Goal: Check status: Check status

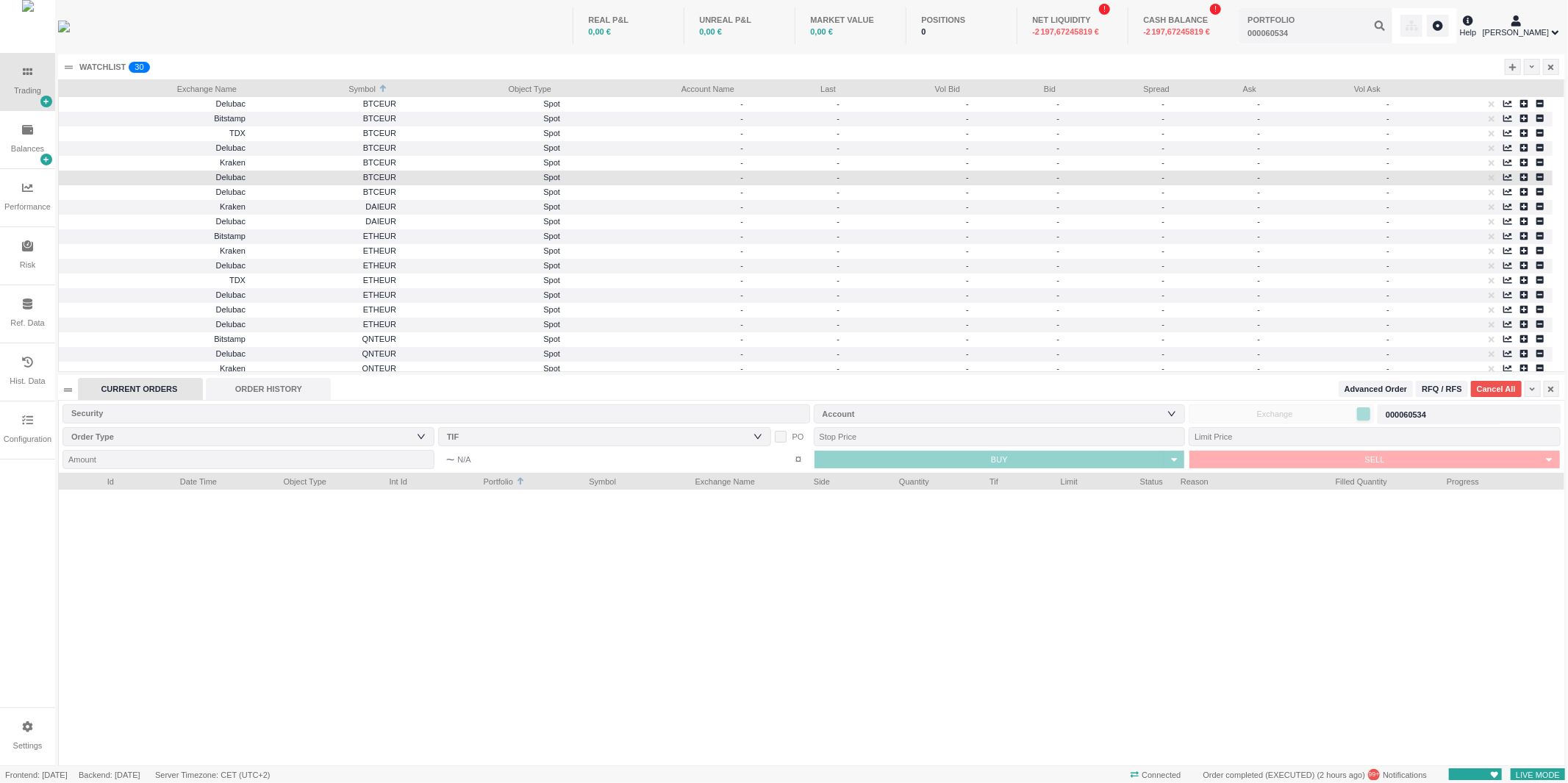
scroll to position [292, 1505]
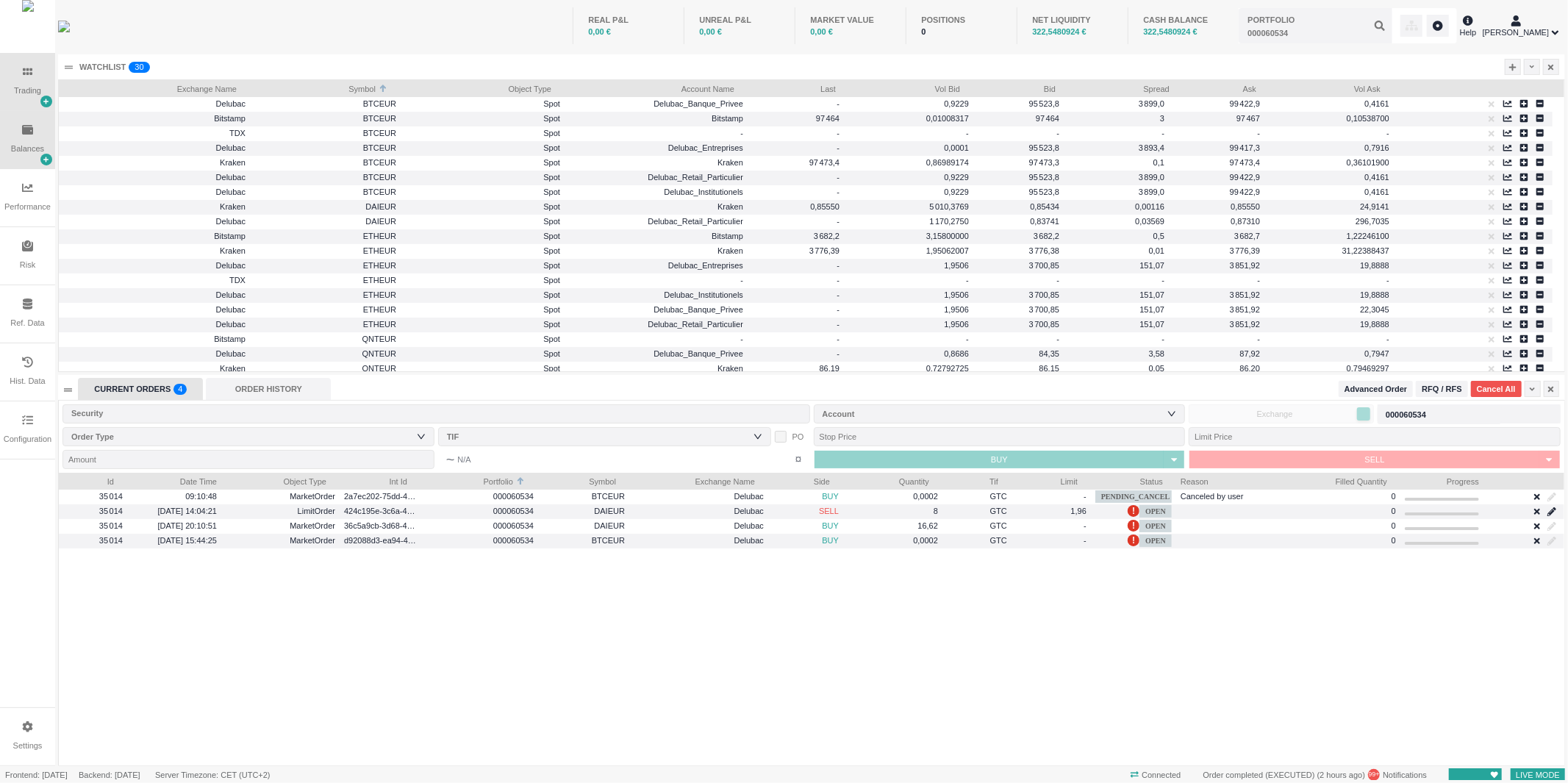
click at [30, 133] on icon at bounding box center [28, 130] width 11 height 10
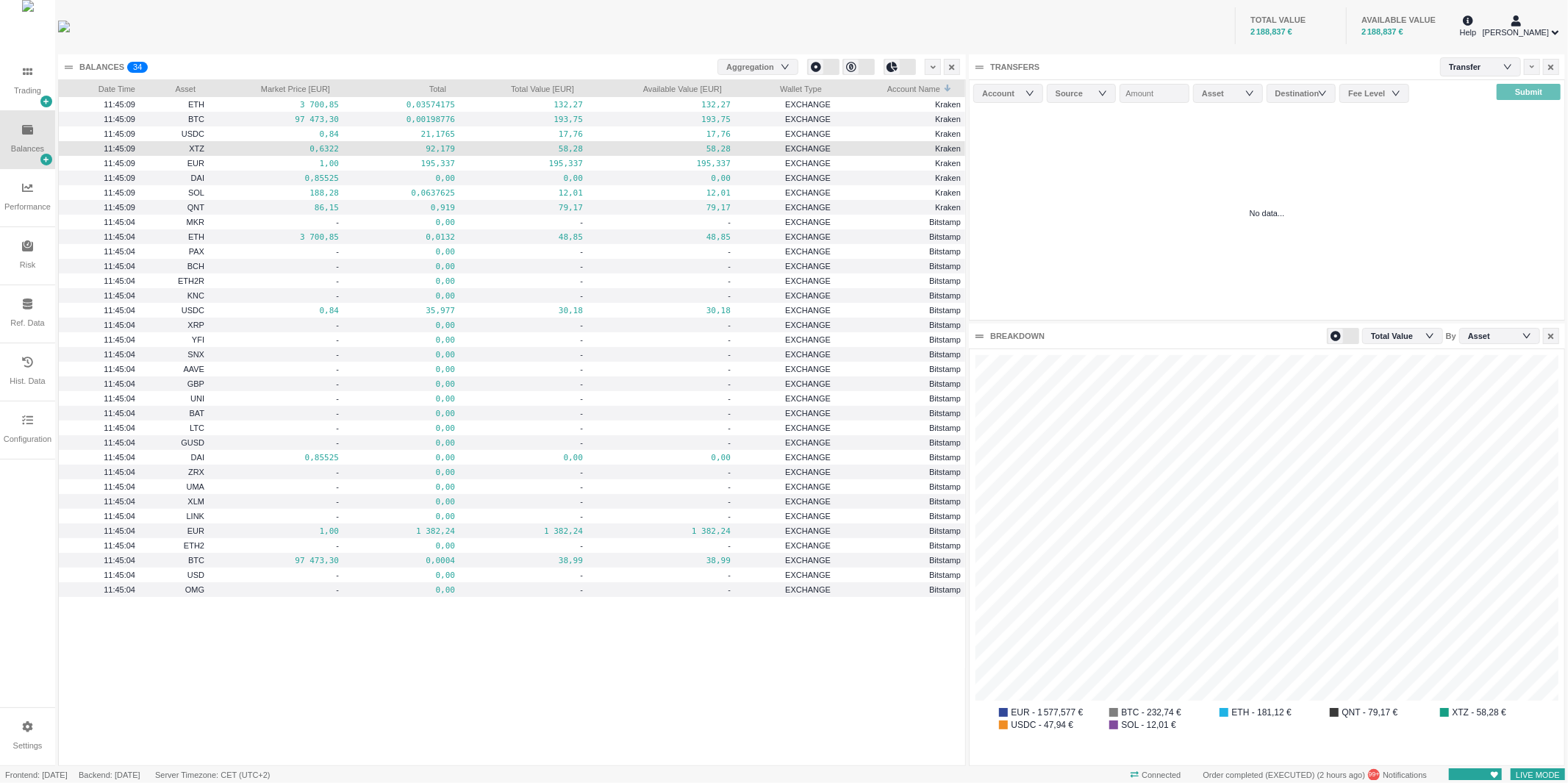
scroll to position [415, 593]
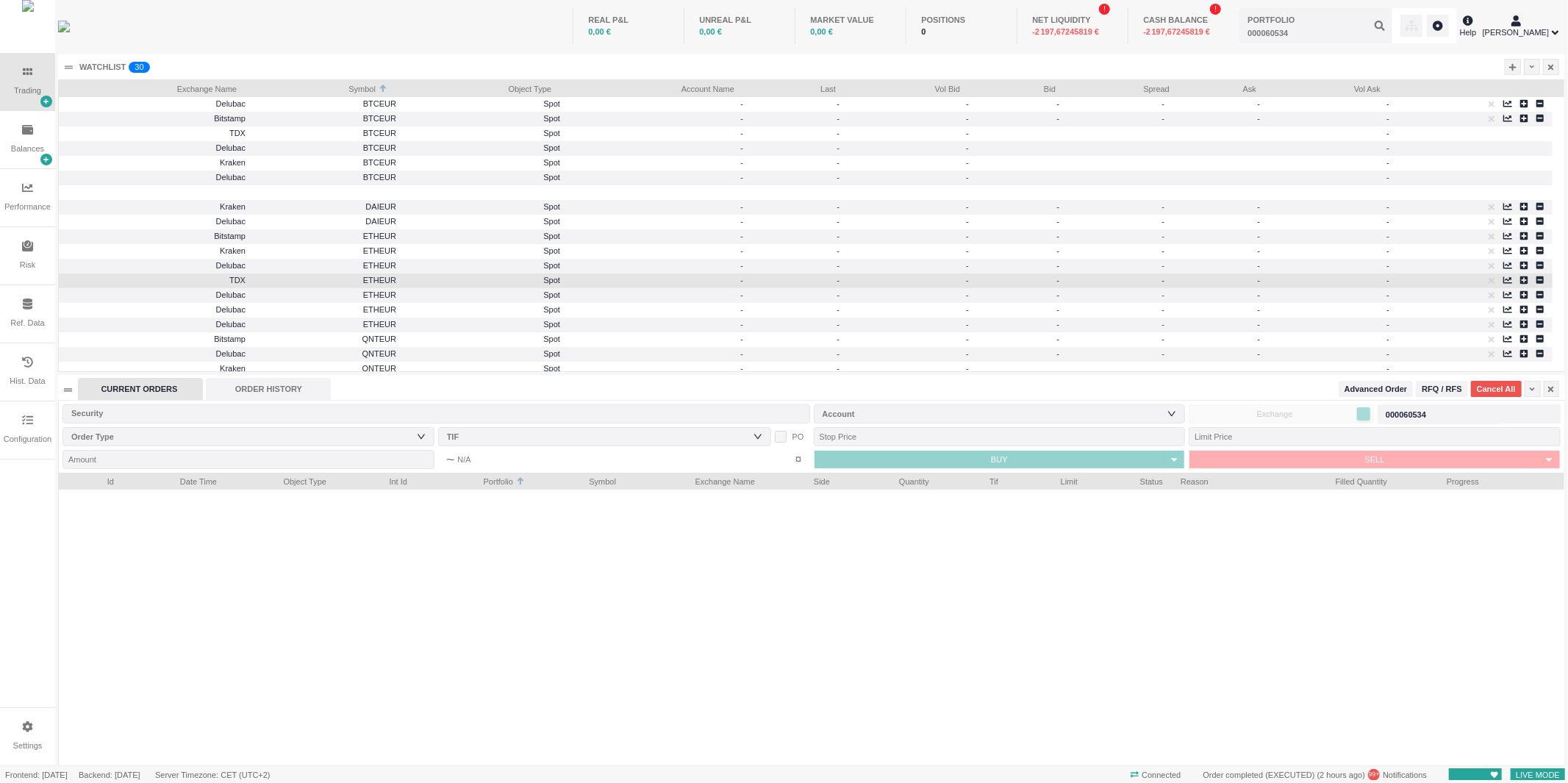
scroll to position [292, 1505]
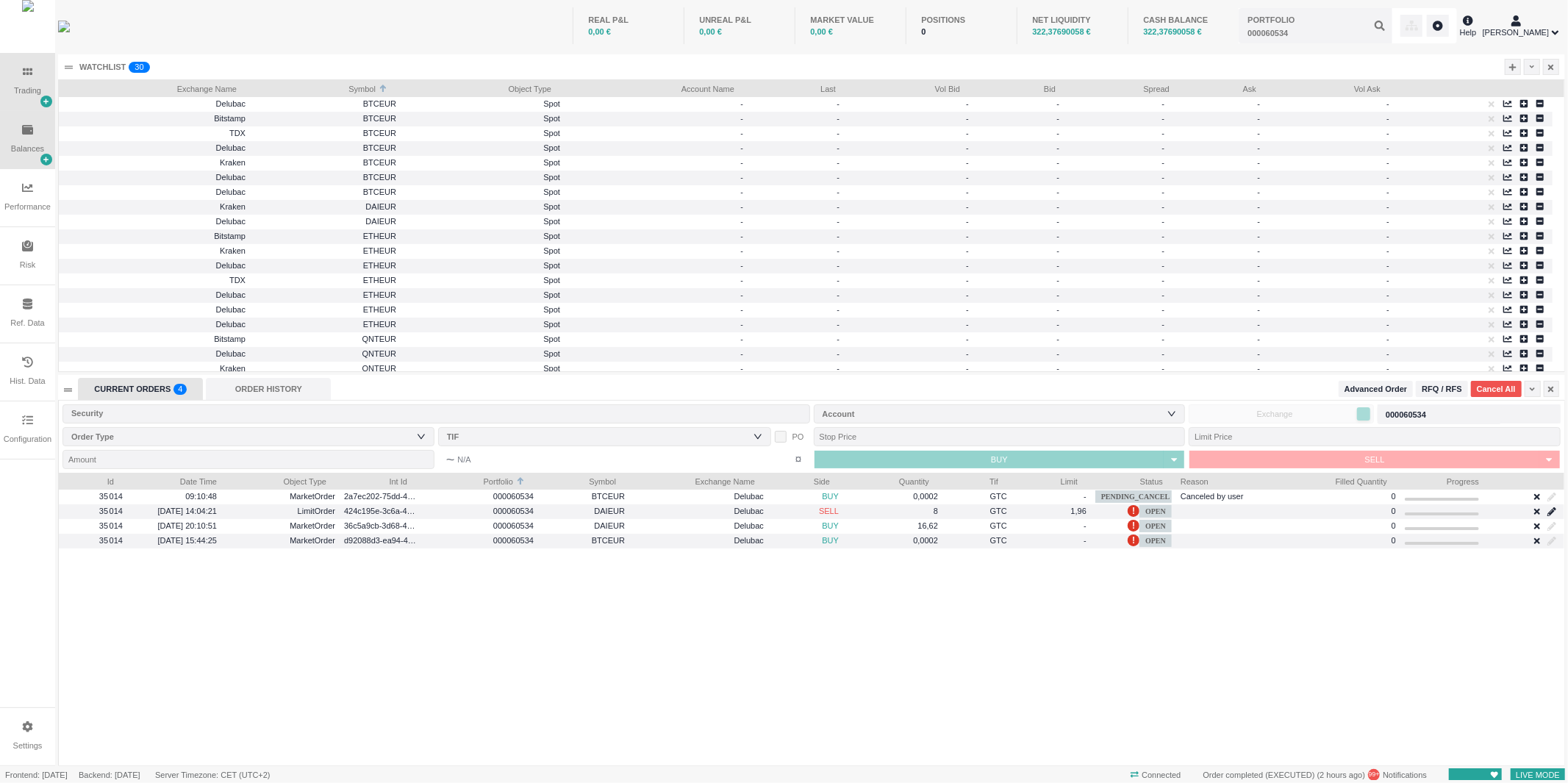
click at [12, 128] on div "Balances" at bounding box center [28, 140] width 55 height 57
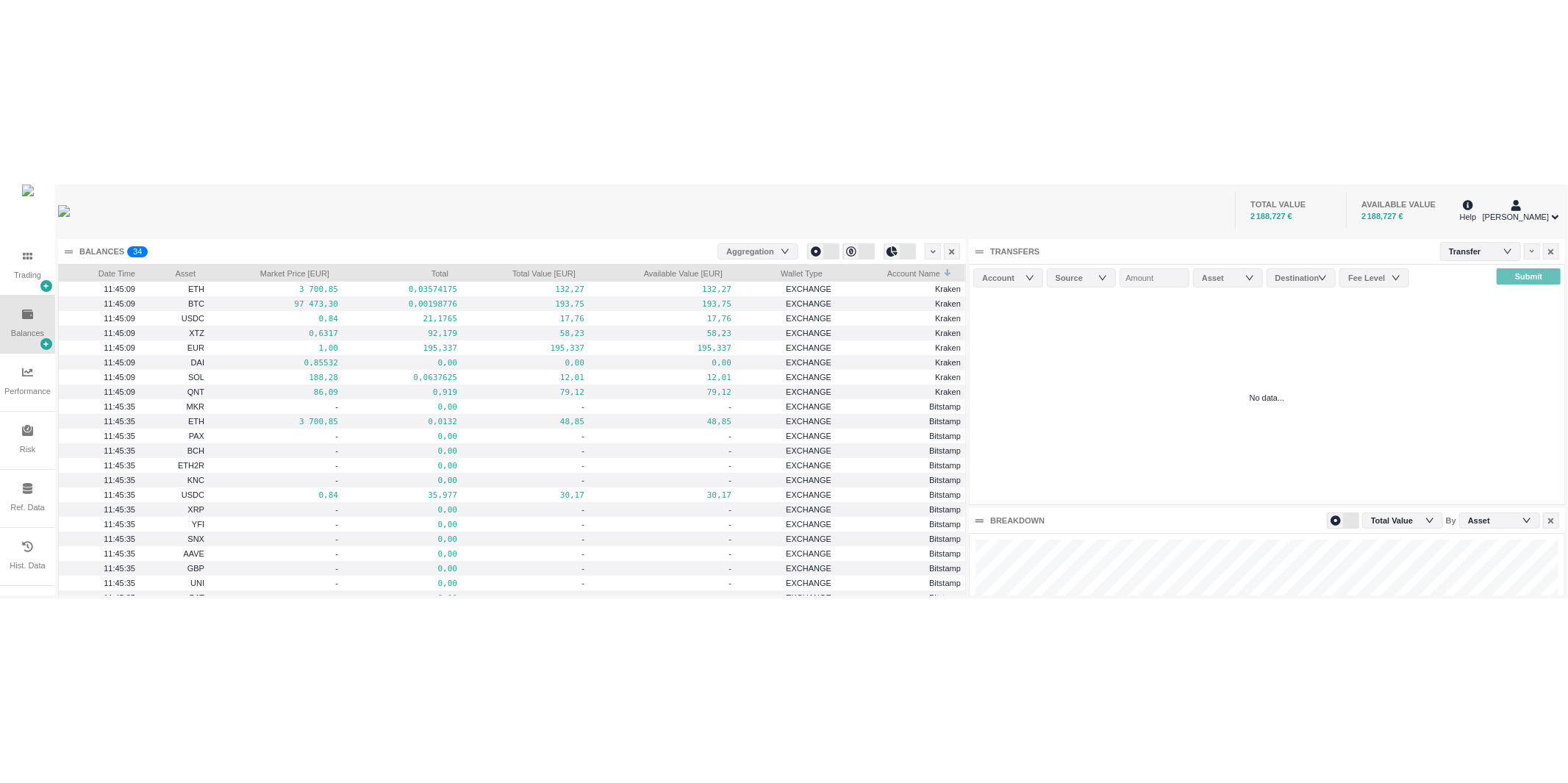
scroll to position [415, 593]
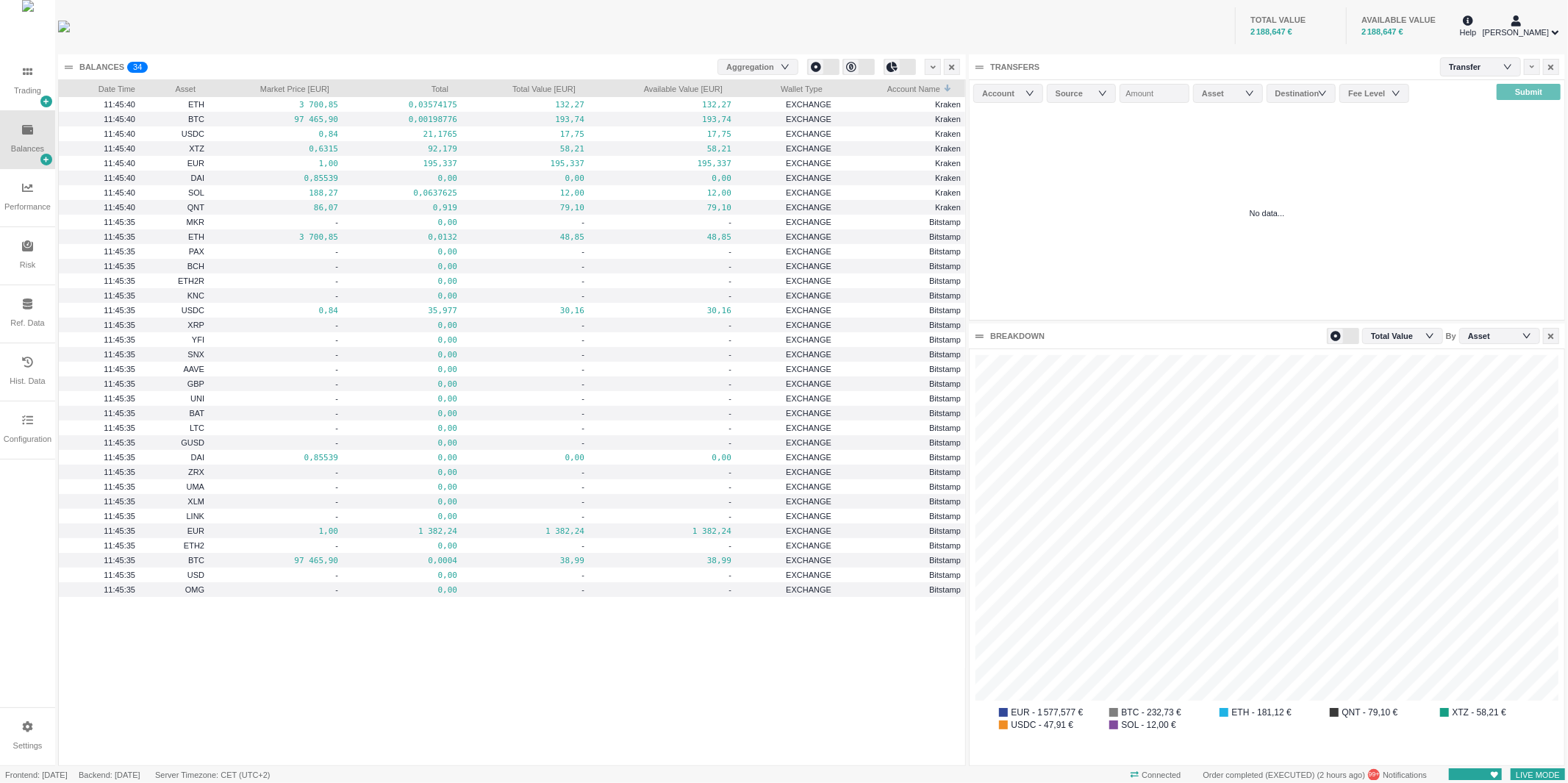
click at [1077, 24] on div "TOTAL VALUE 2 188,647 € AVAILABLE VALUE 2 188,647 €" at bounding box center [817, 26] width 1279 height 52
